Goal: Contribute content

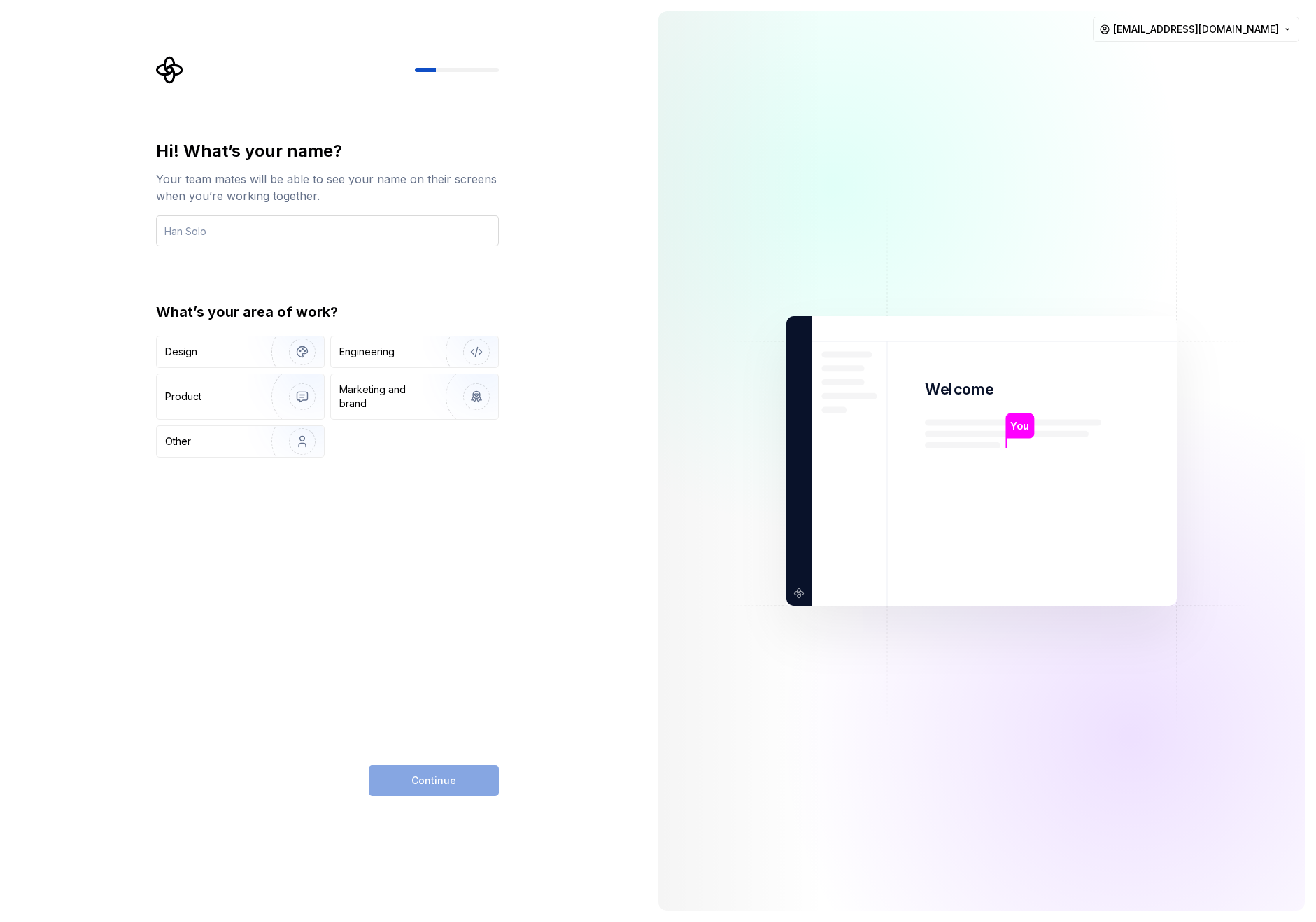
click at [255, 229] on input "text" at bounding box center [327, 231] width 343 height 31
type input "sssxxxccc"
click at [339, 619] on div "Hi! What’s your name? Your team mates will be able to see your name on their sc…" at bounding box center [327, 468] width 343 height 656
click at [229, 391] on div "Product" at bounding box center [211, 397] width 92 height 14
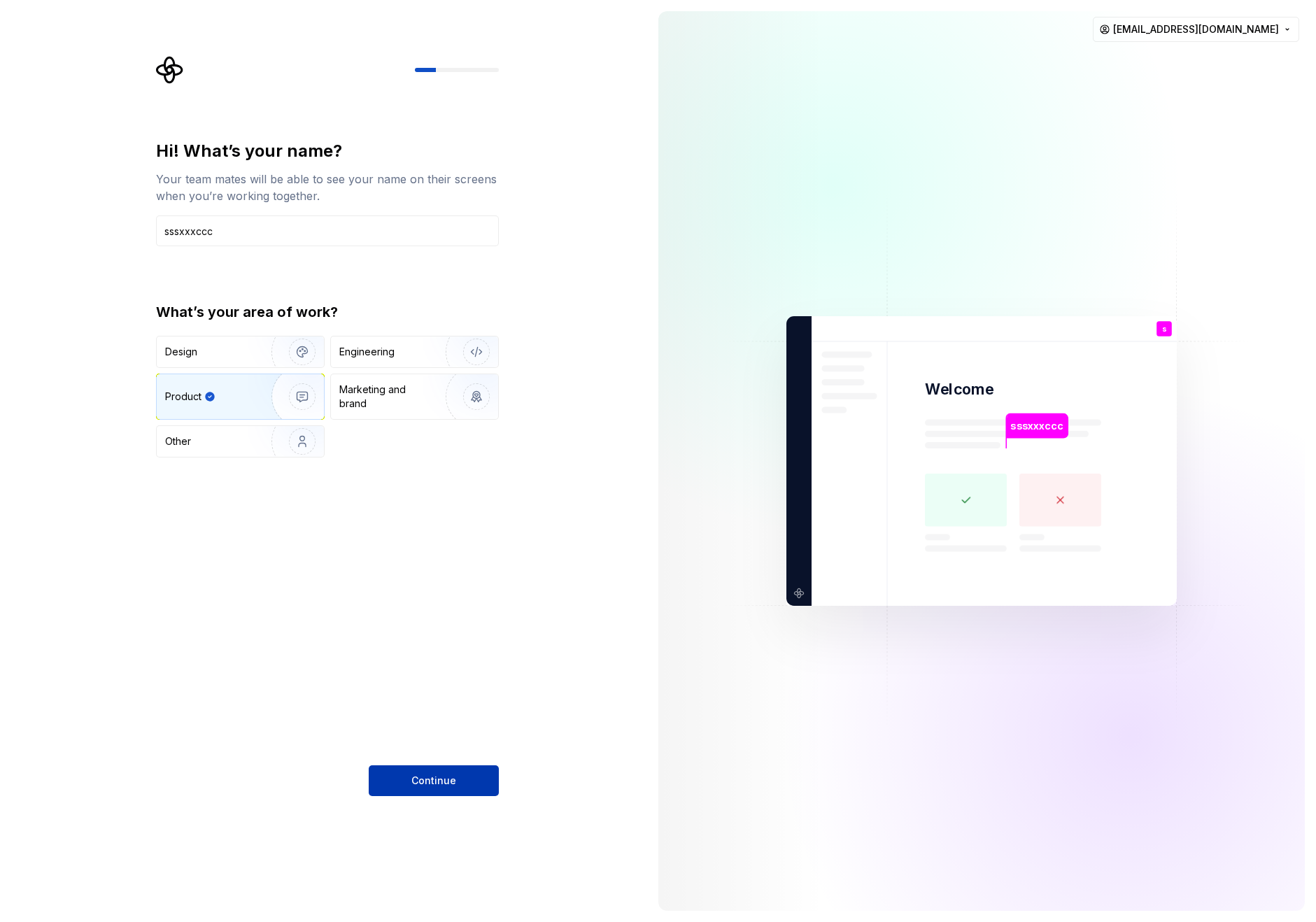
click at [450, 773] on button "Continue" at bounding box center [434, 781] width 130 height 31
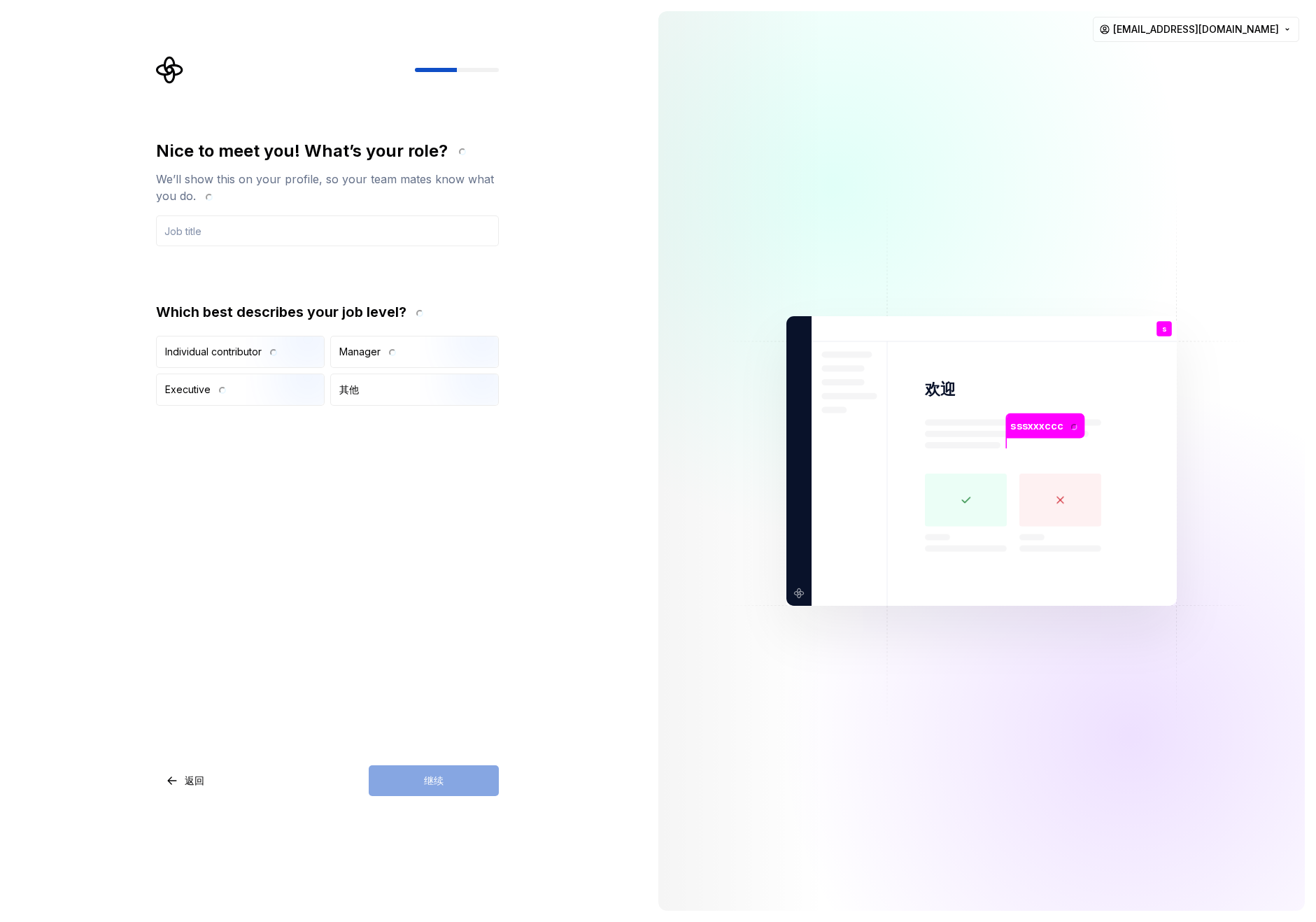
click at [276, 573] on div "Nice to meet you! What’s your role? We’ll show this on your profile, so your te…" at bounding box center [327, 468] width 343 height 656
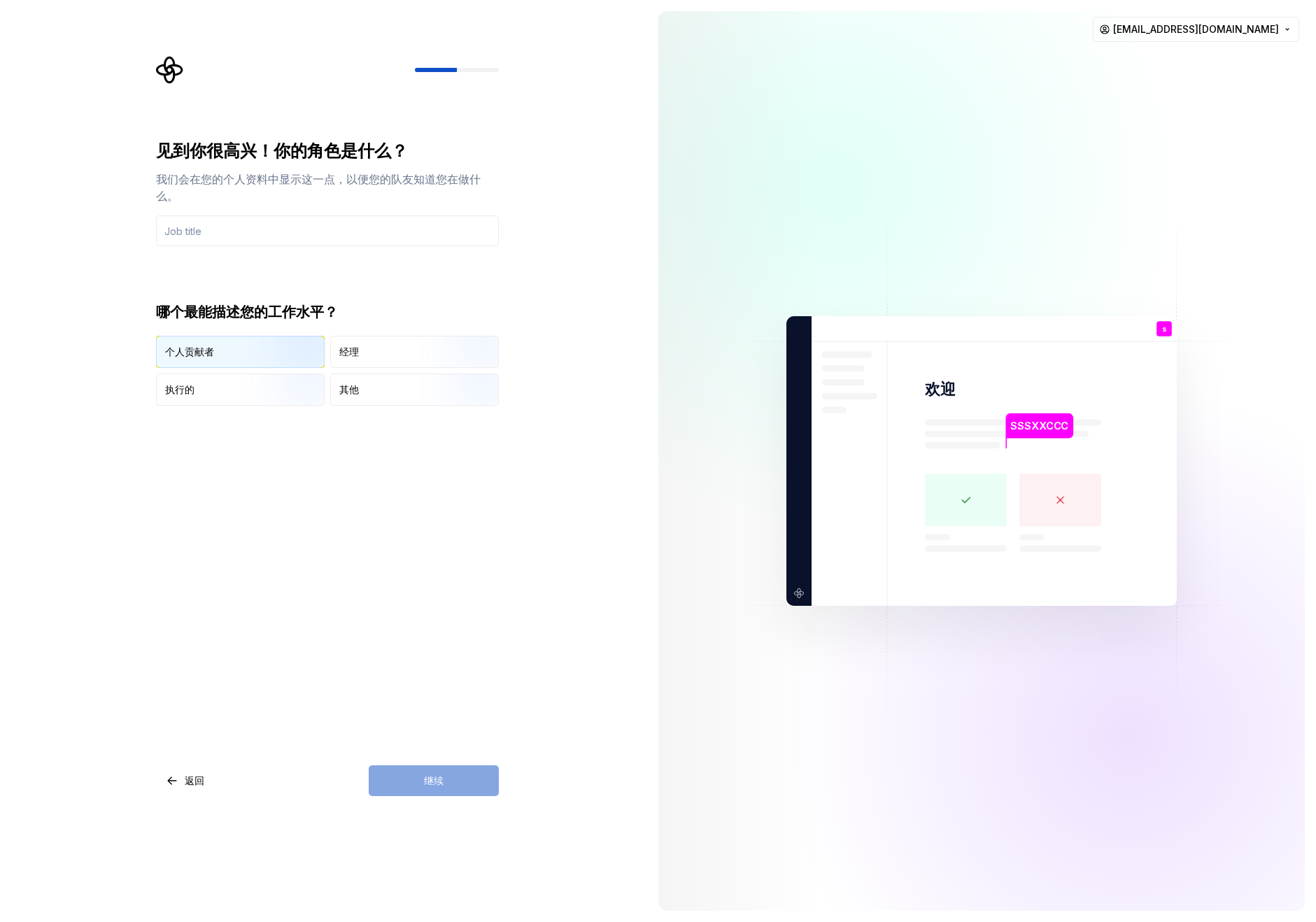
click at [231, 349] on div "个人贡献者" at bounding box center [240, 352] width 167 height 31
click at [425, 779] on div "继续" at bounding box center [434, 781] width 130 height 31
click at [256, 229] on input "text" at bounding box center [327, 231] width 343 height 31
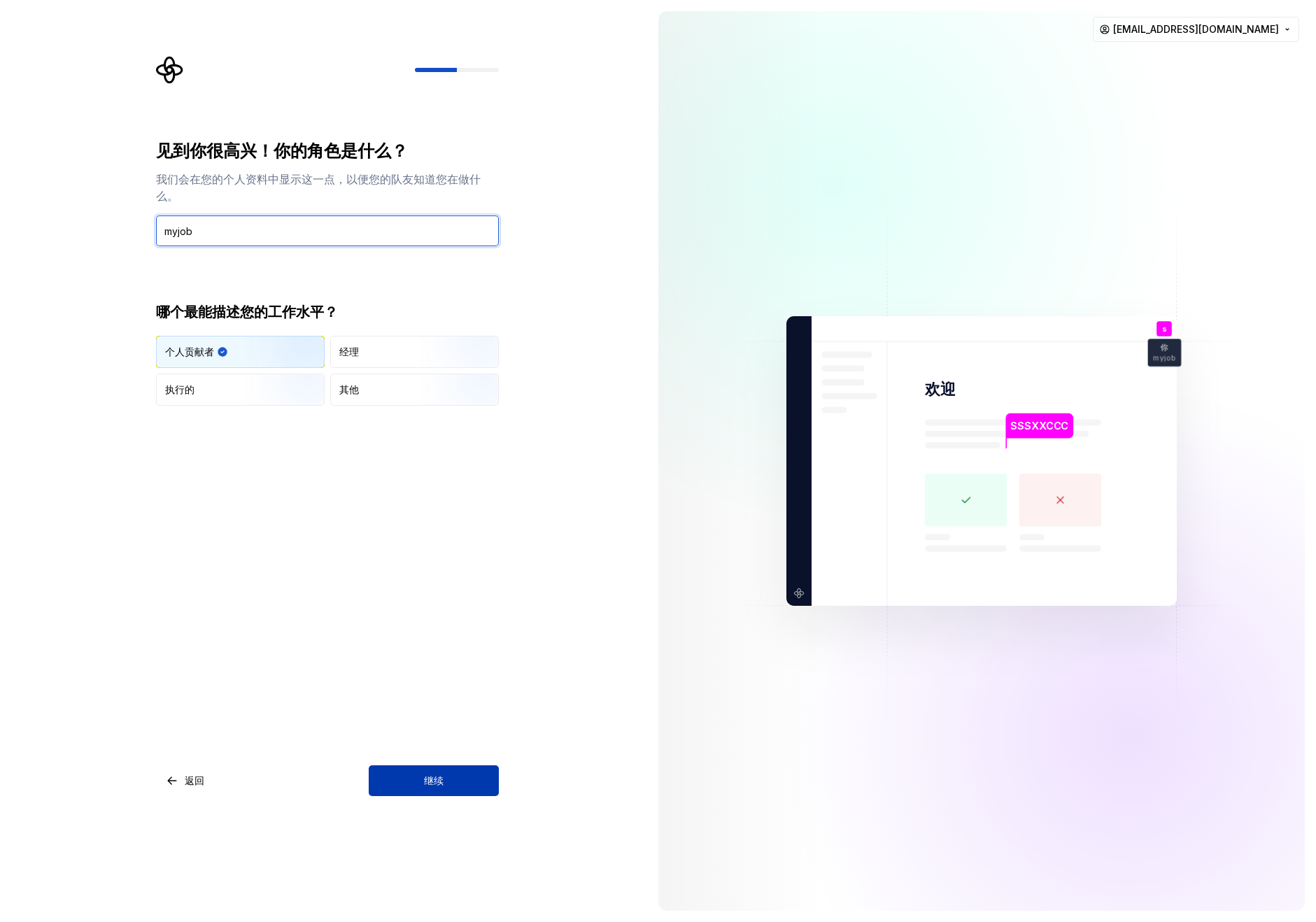
type input "myjob"
click at [457, 776] on button "继续" at bounding box center [434, 781] width 130 height 31
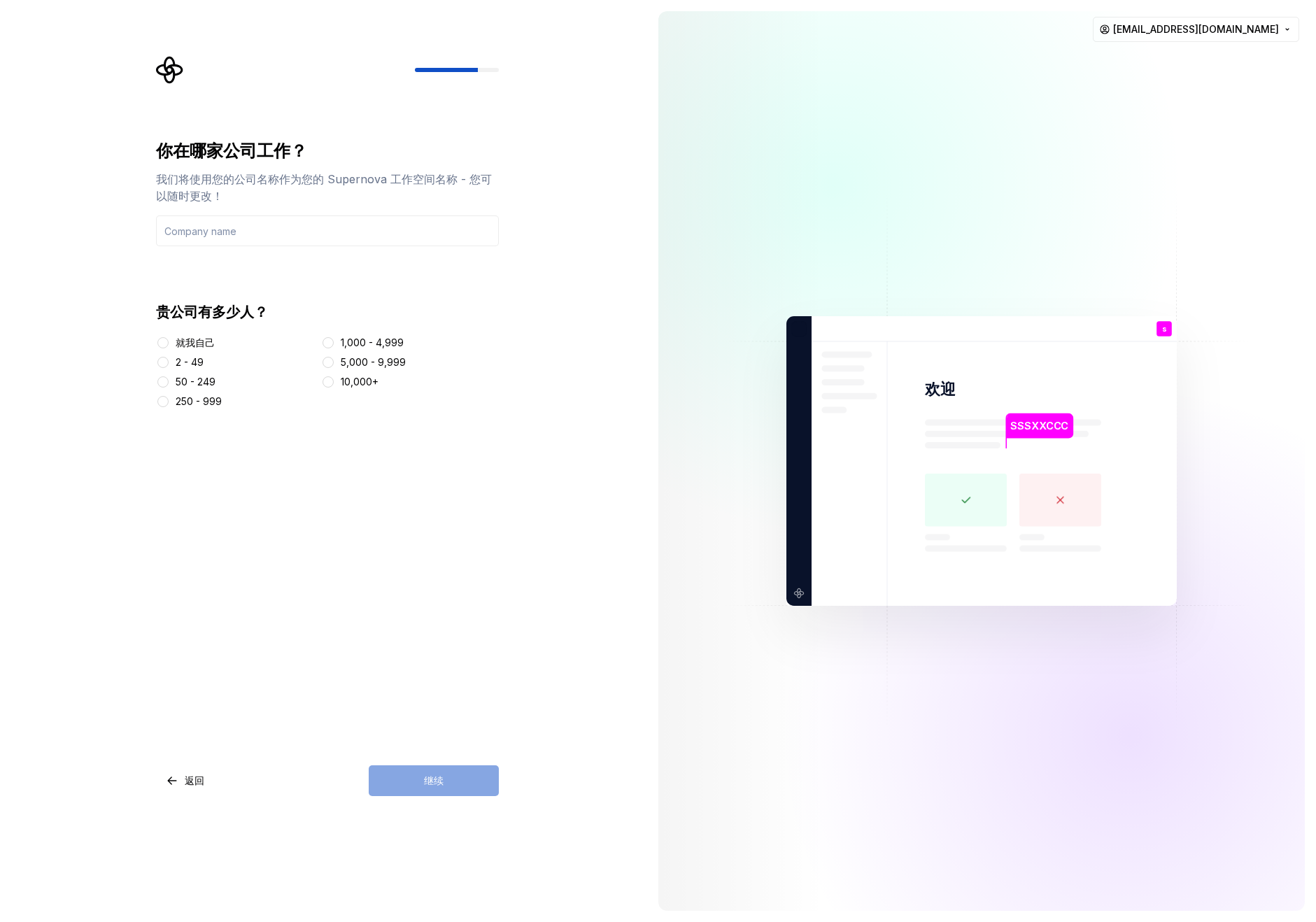
click at [200, 363] on div "2 - 49" at bounding box center [190, 363] width 28 height 14
click at [169, 363] on button "2 - 49" at bounding box center [163, 362] width 11 height 11
click at [198, 387] on div "50 - 249" at bounding box center [195, 382] width 40 height 14
click at [169, 387] on button "50 - 249" at bounding box center [163, 382] width 11 height 11
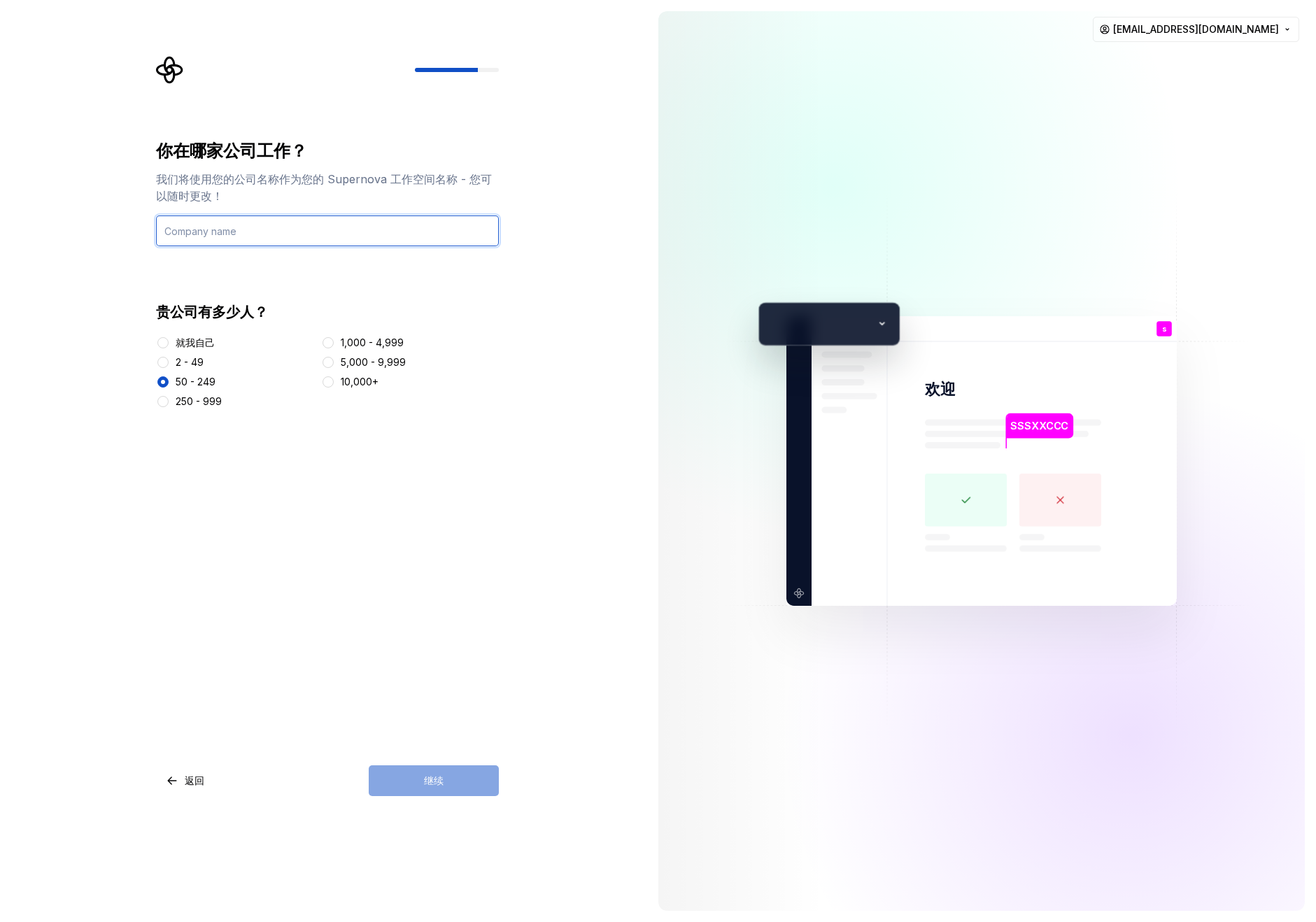
click at [241, 238] on input "text" at bounding box center [327, 231] width 343 height 31
type input "abc"
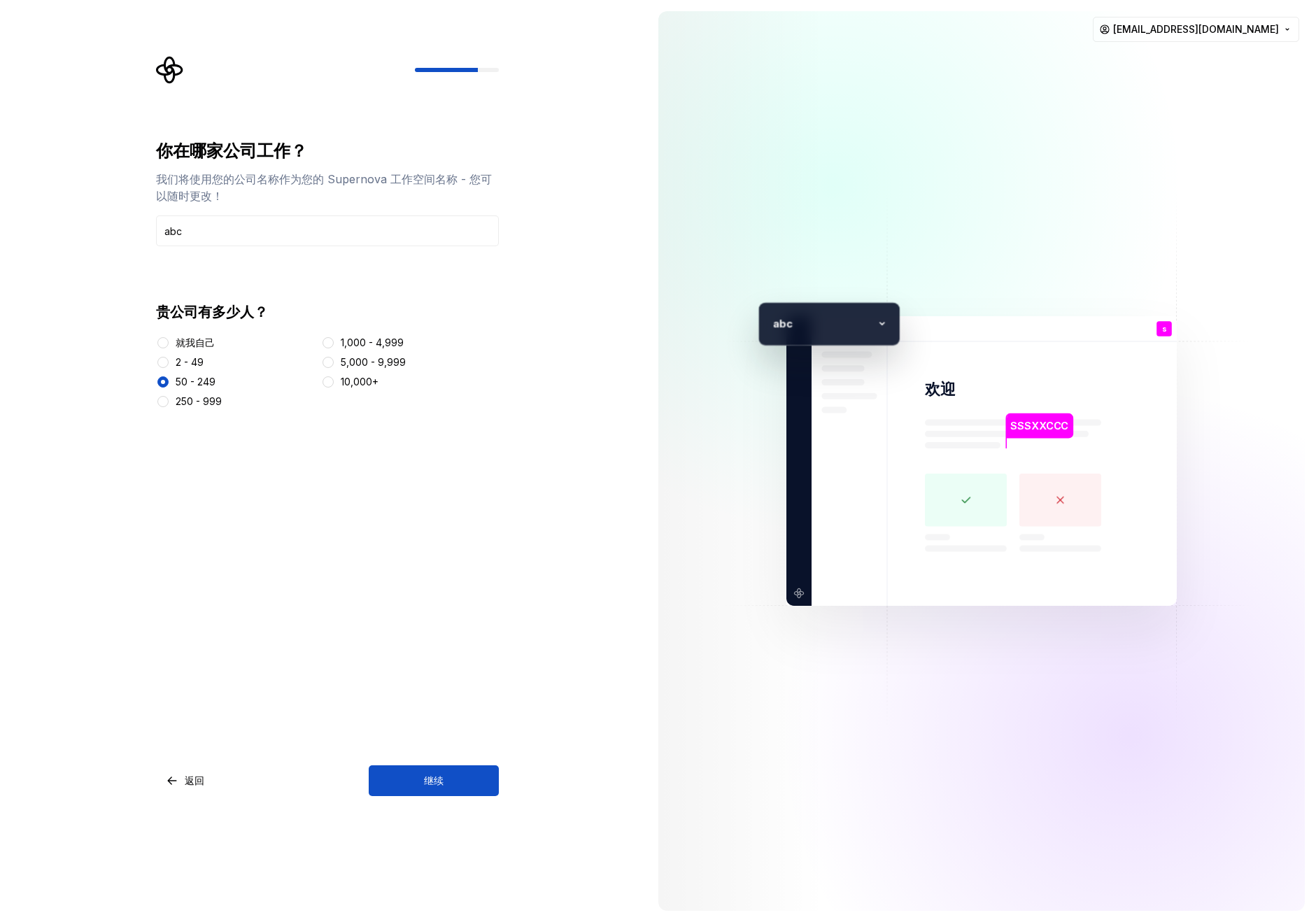
click at [194, 342] on font "就我自己" at bounding box center [195, 342] width 40 height 12
click at [169, 342] on button "就我自己" at bounding box center [163, 342] width 11 height 11
click at [451, 786] on button "继续" at bounding box center [434, 781] width 130 height 31
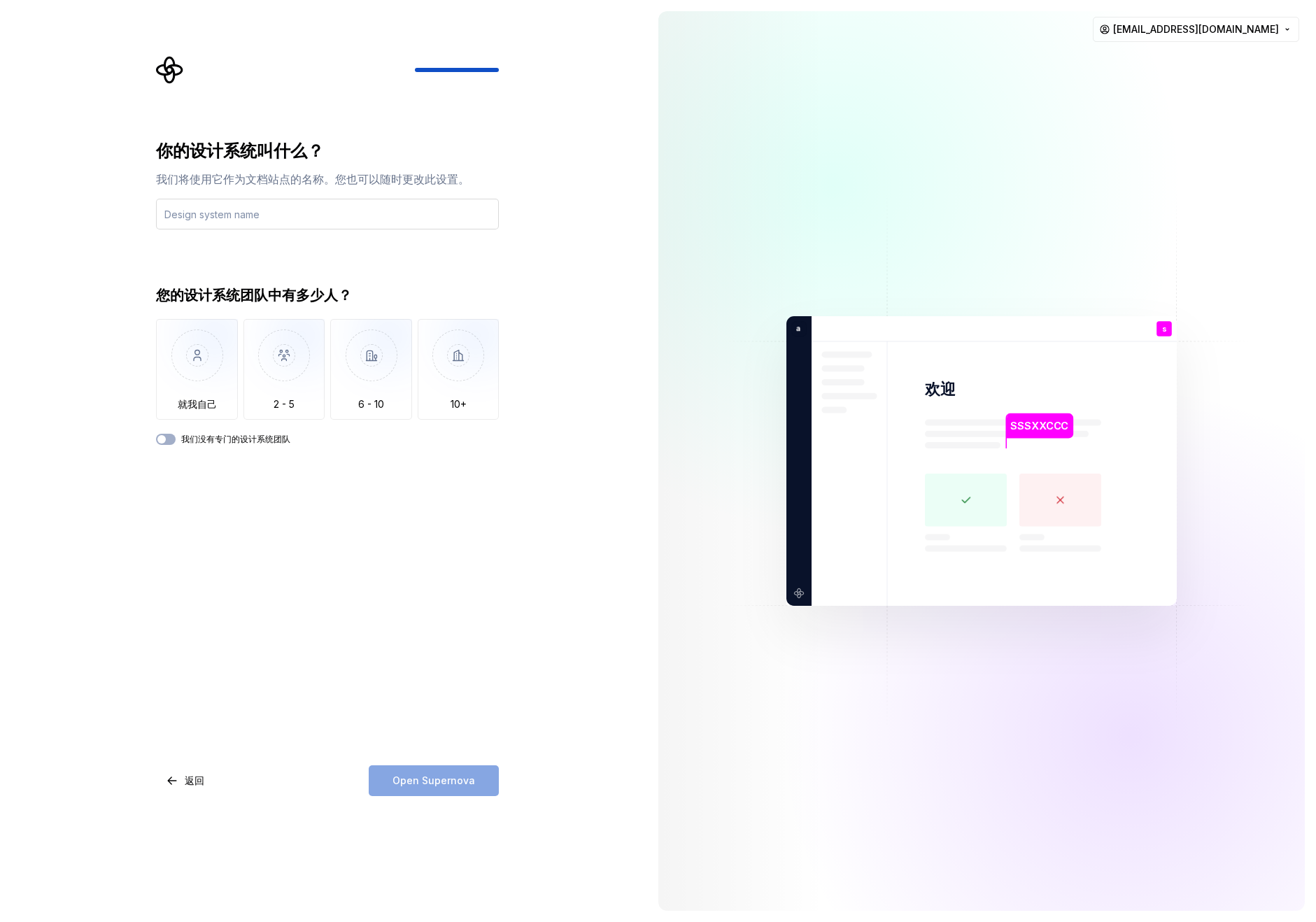
click at [282, 218] on input "text" at bounding box center [327, 214] width 343 height 31
type input "qsh"
click at [196, 373] on img "button" at bounding box center [197, 366] width 82 height 94
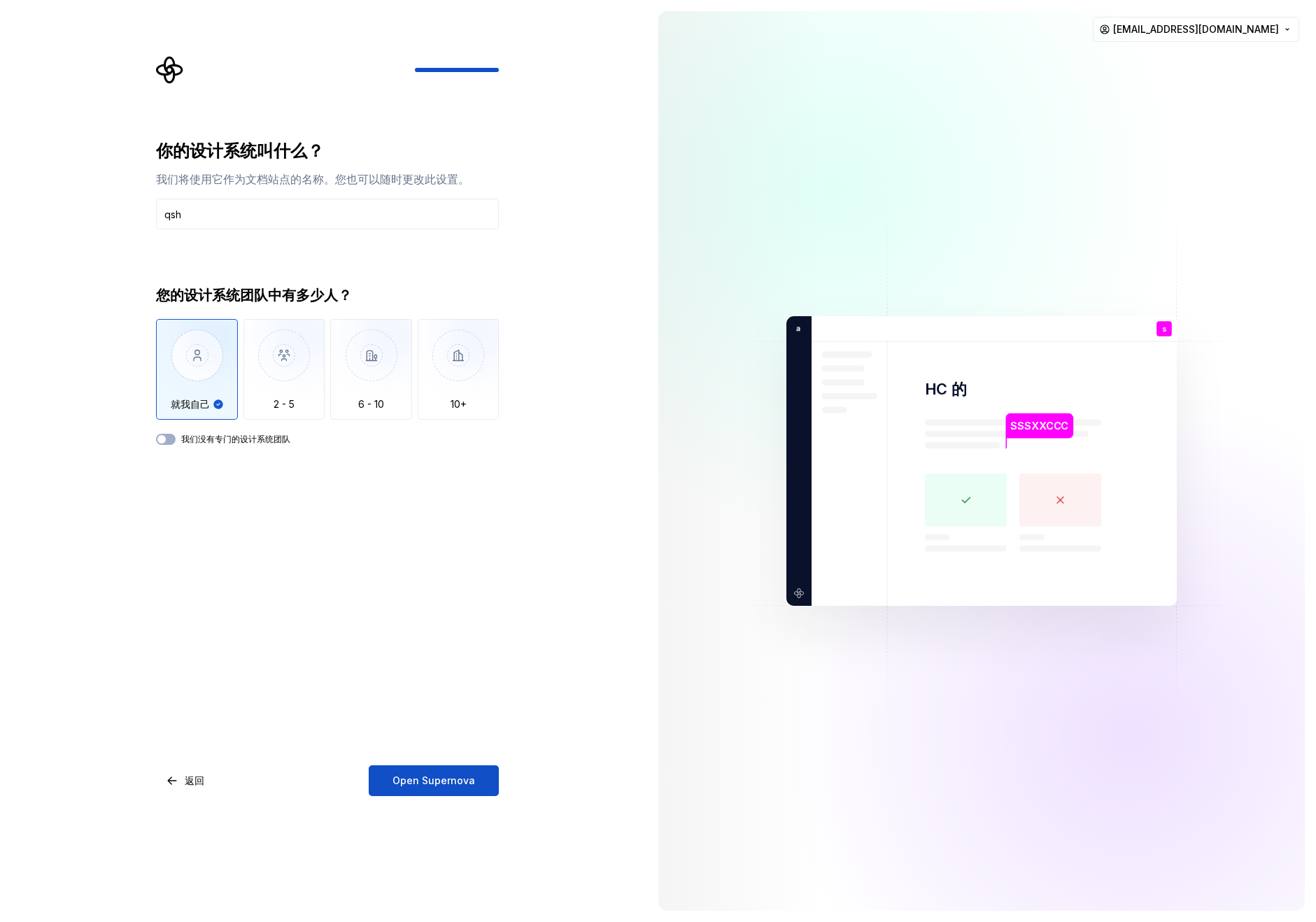
click at [435, 785] on span "Open Supernova" at bounding box center [433, 781] width 83 height 14
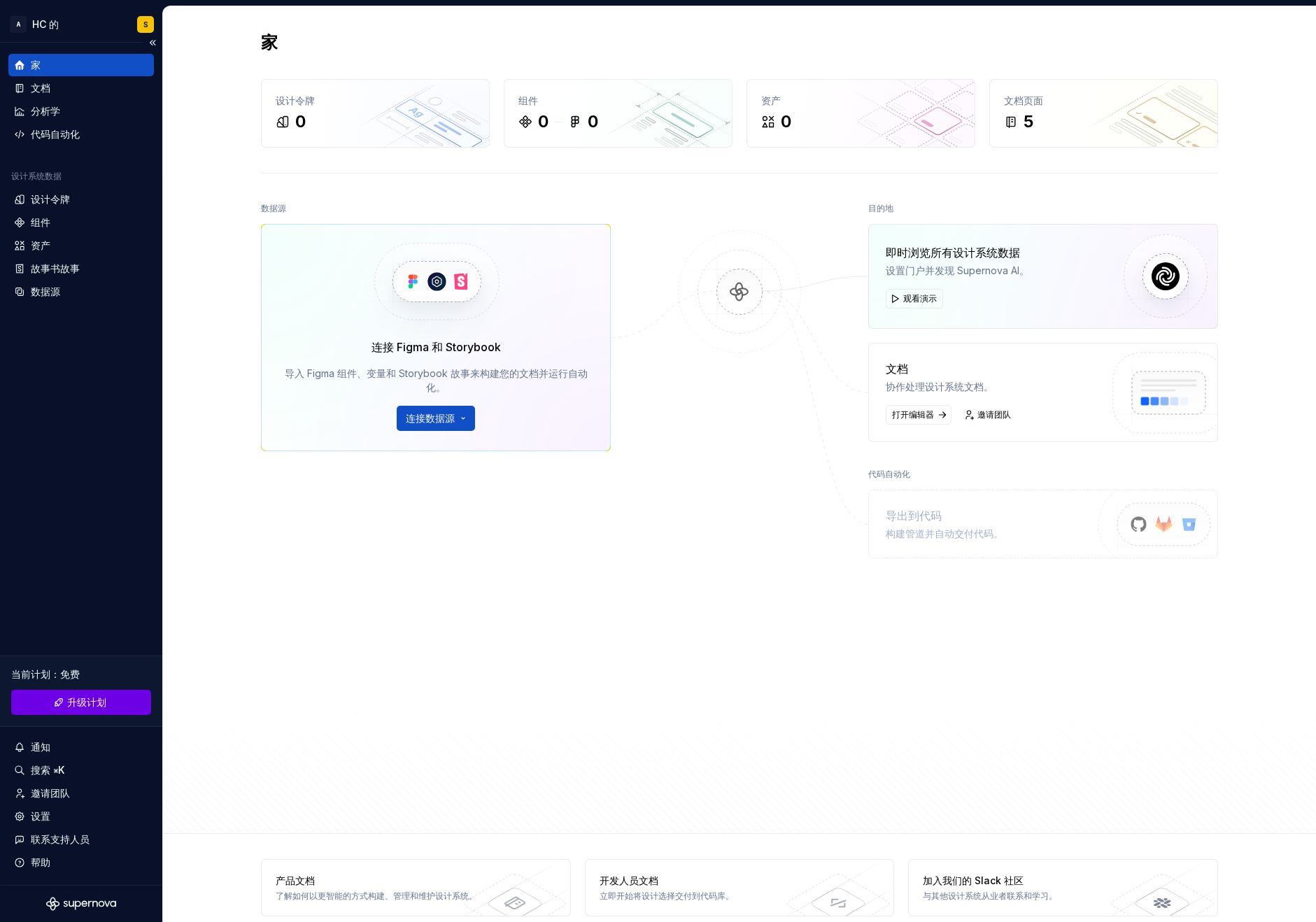
click at [90, 697] on font "升级计划" at bounding box center [87, 701] width 40 height 12
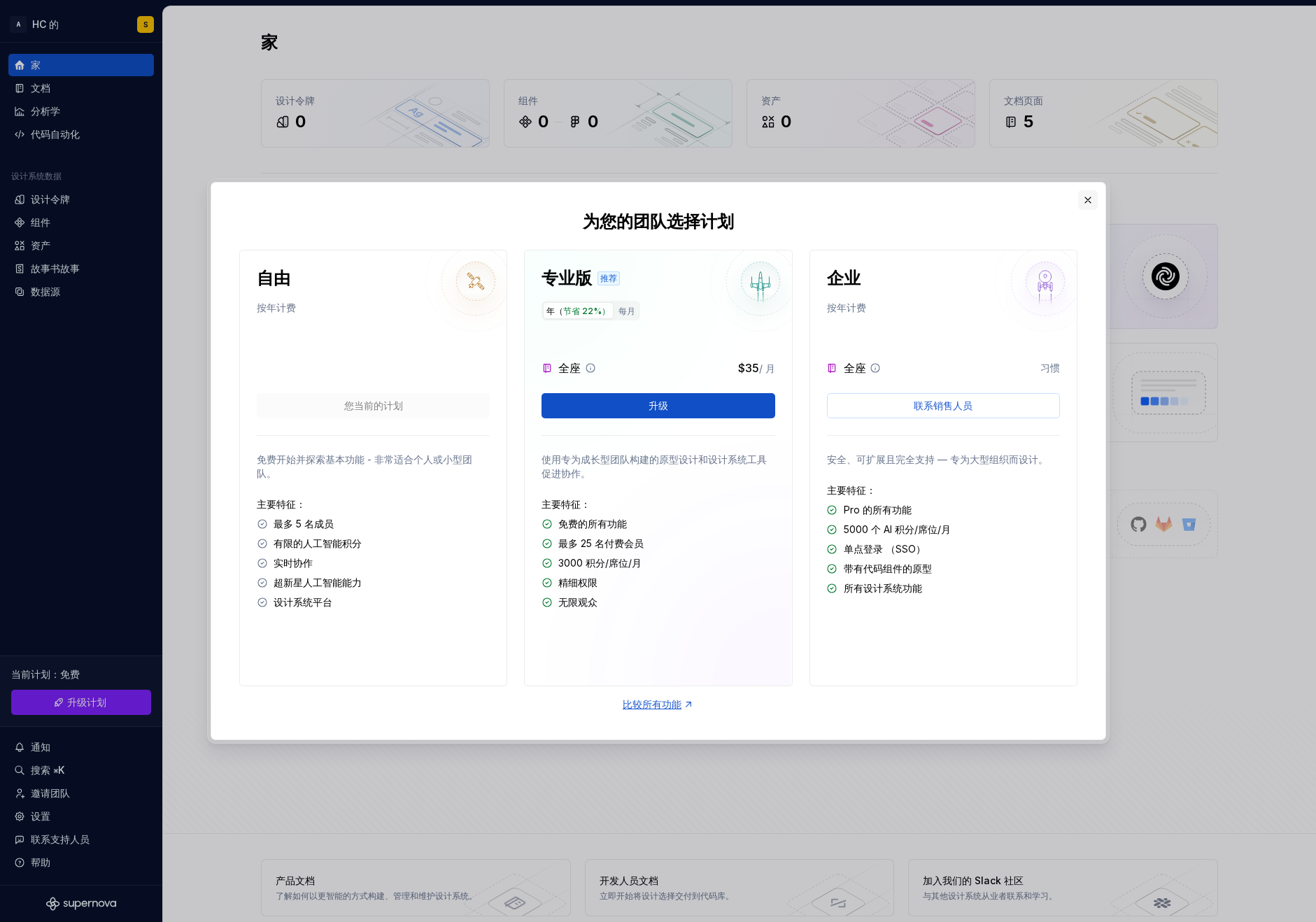
click at [1086, 199] on button "button" at bounding box center [1087, 200] width 19 height 19
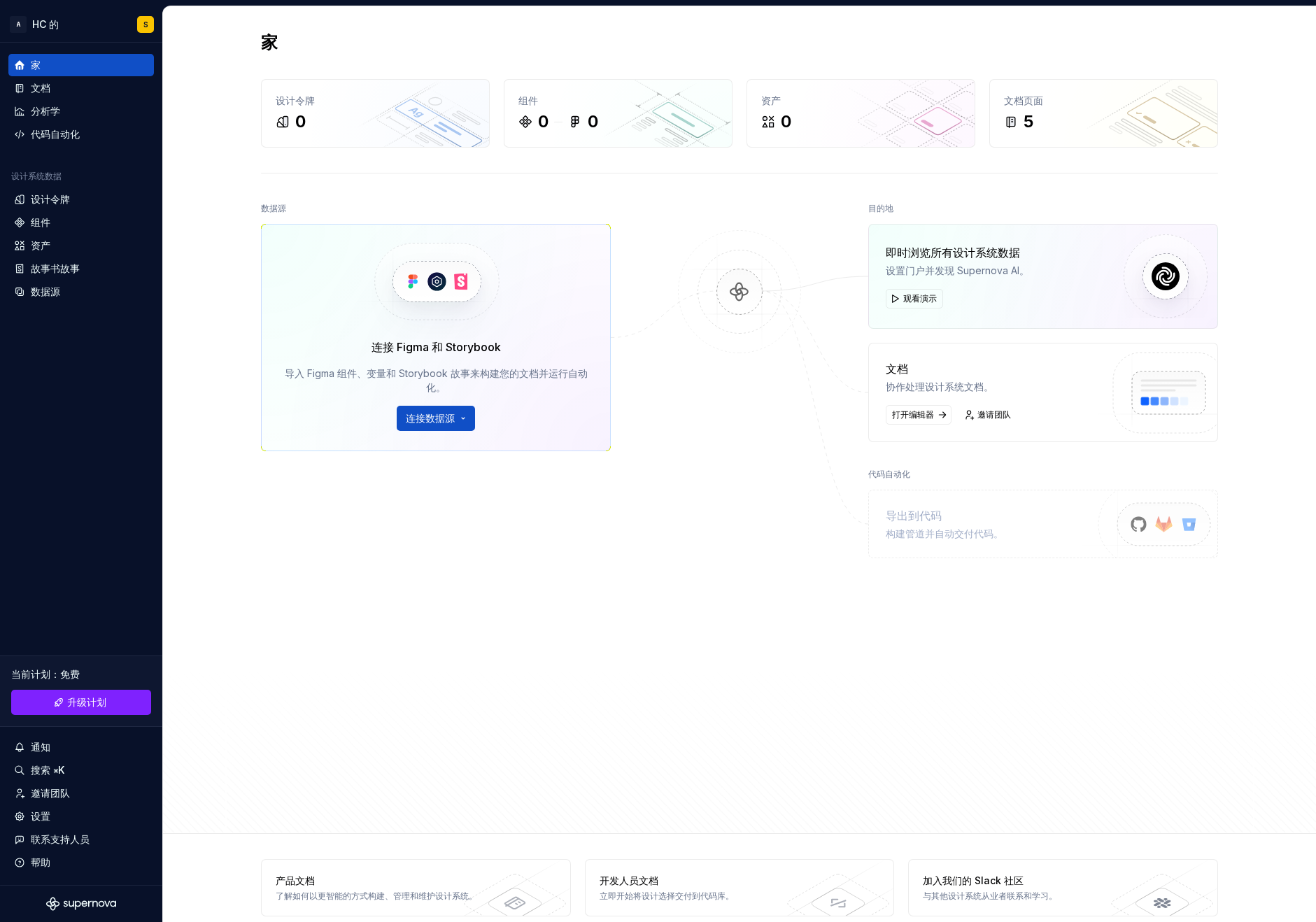
click at [552, 664] on div "数据源 连接 Figma 和 Storybook 导入 Figma 组件、变量和 Storybook 故事来构建您的文档并运行自动化。 连接数据源" at bounding box center [436, 475] width 350 height 553
click at [39, 84] on font "文档" at bounding box center [40, 88] width 19 height 12
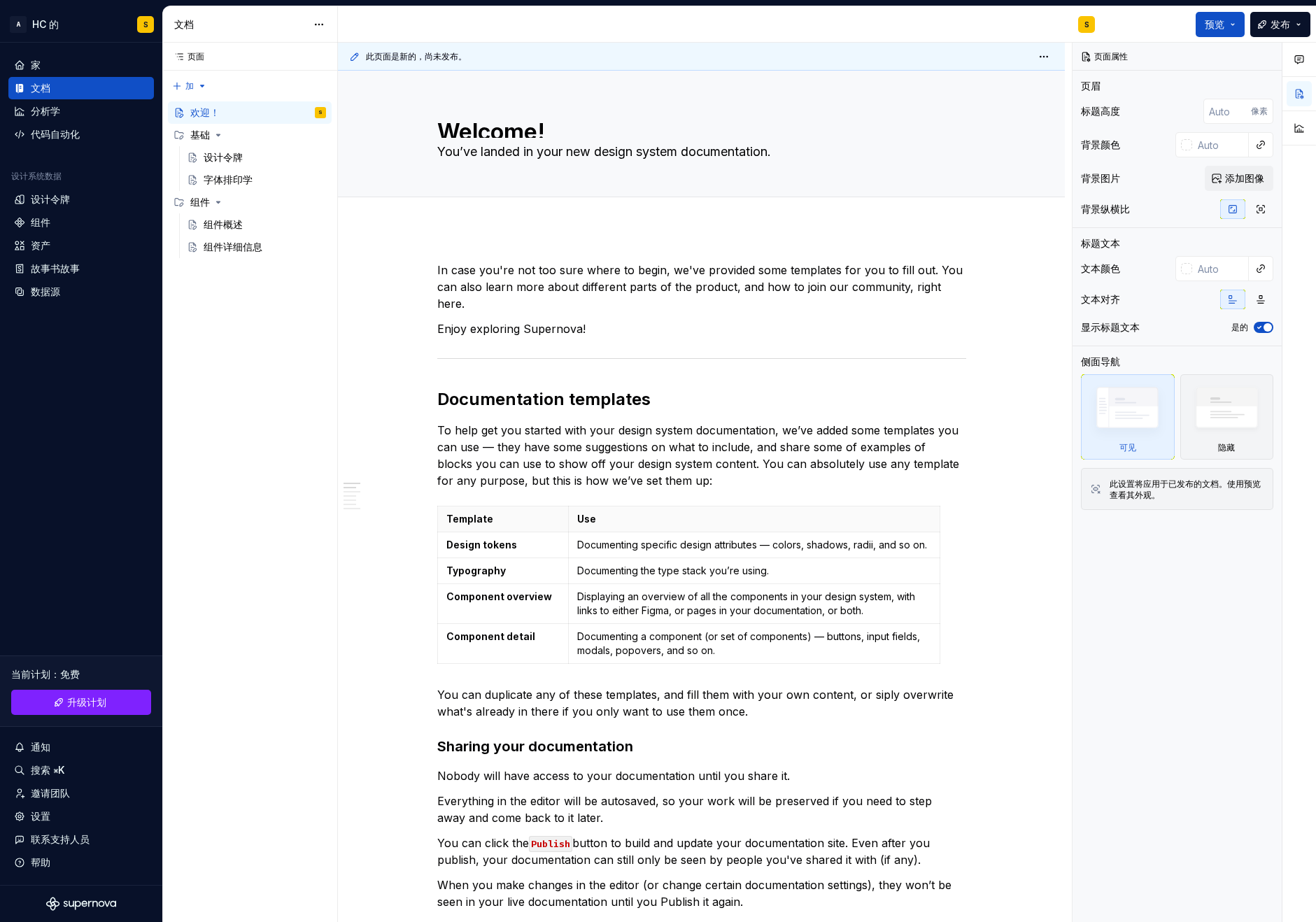
type textarea "*"
